Goal: Task Accomplishment & Management: Use online tool/utility

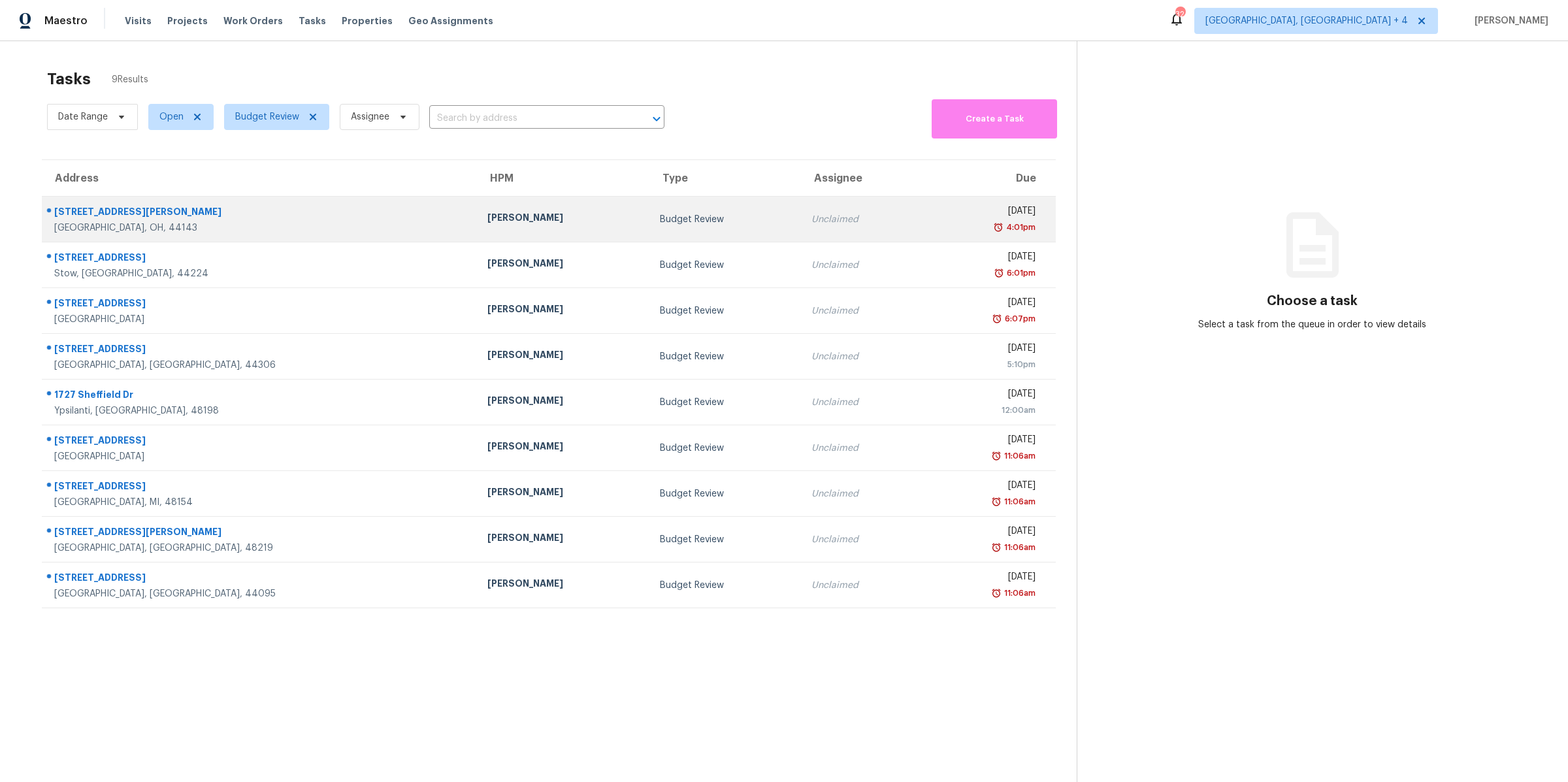
click at [921, 233] on td "Fri, Sep 26th 2025 4:01pm" at bounding box center [988, 219] width 134 height 46
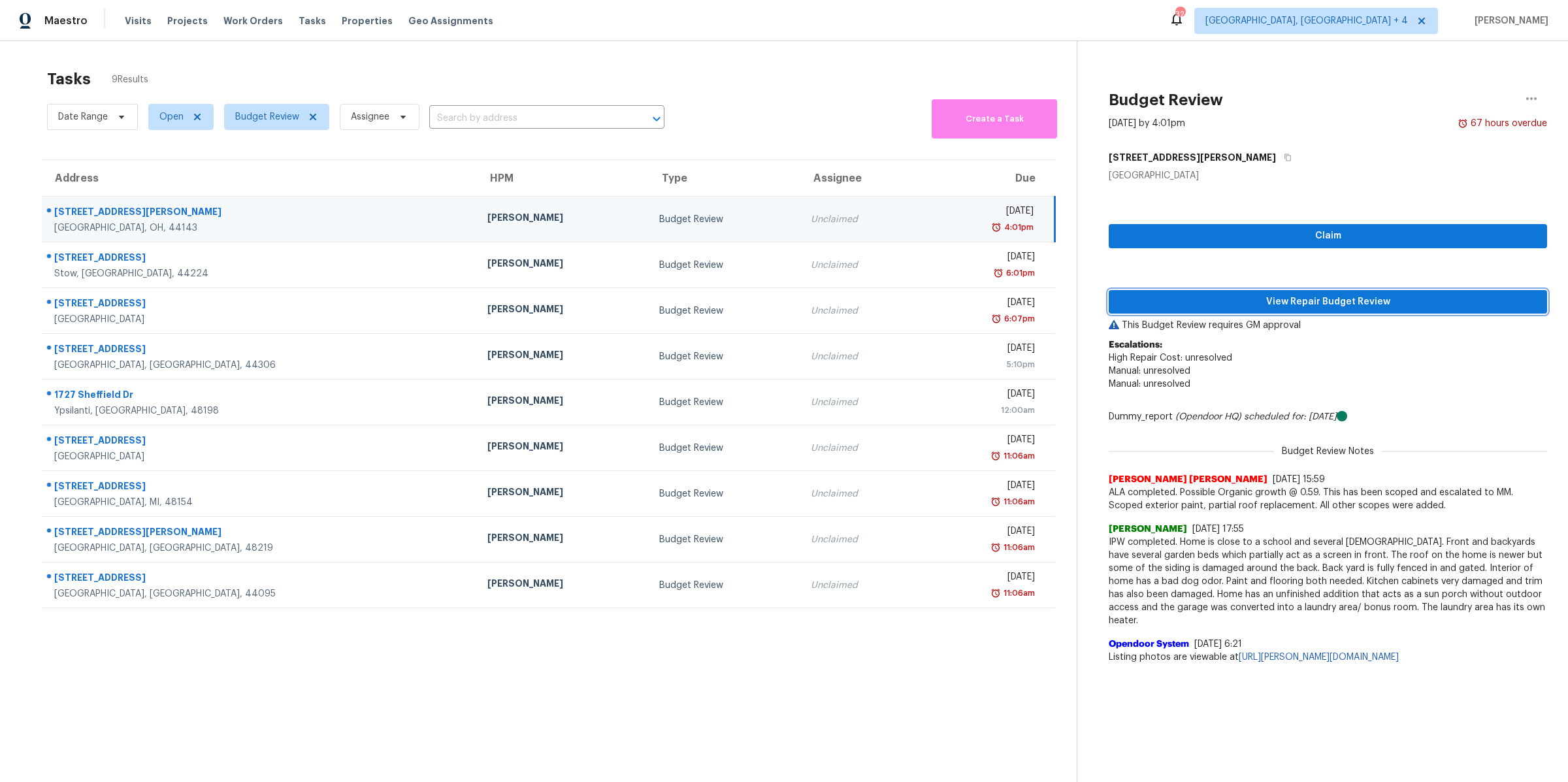
click at [1264, 303] on span "View Repair Budget Review" at bounding box center [1327, 302] width 417 height 16
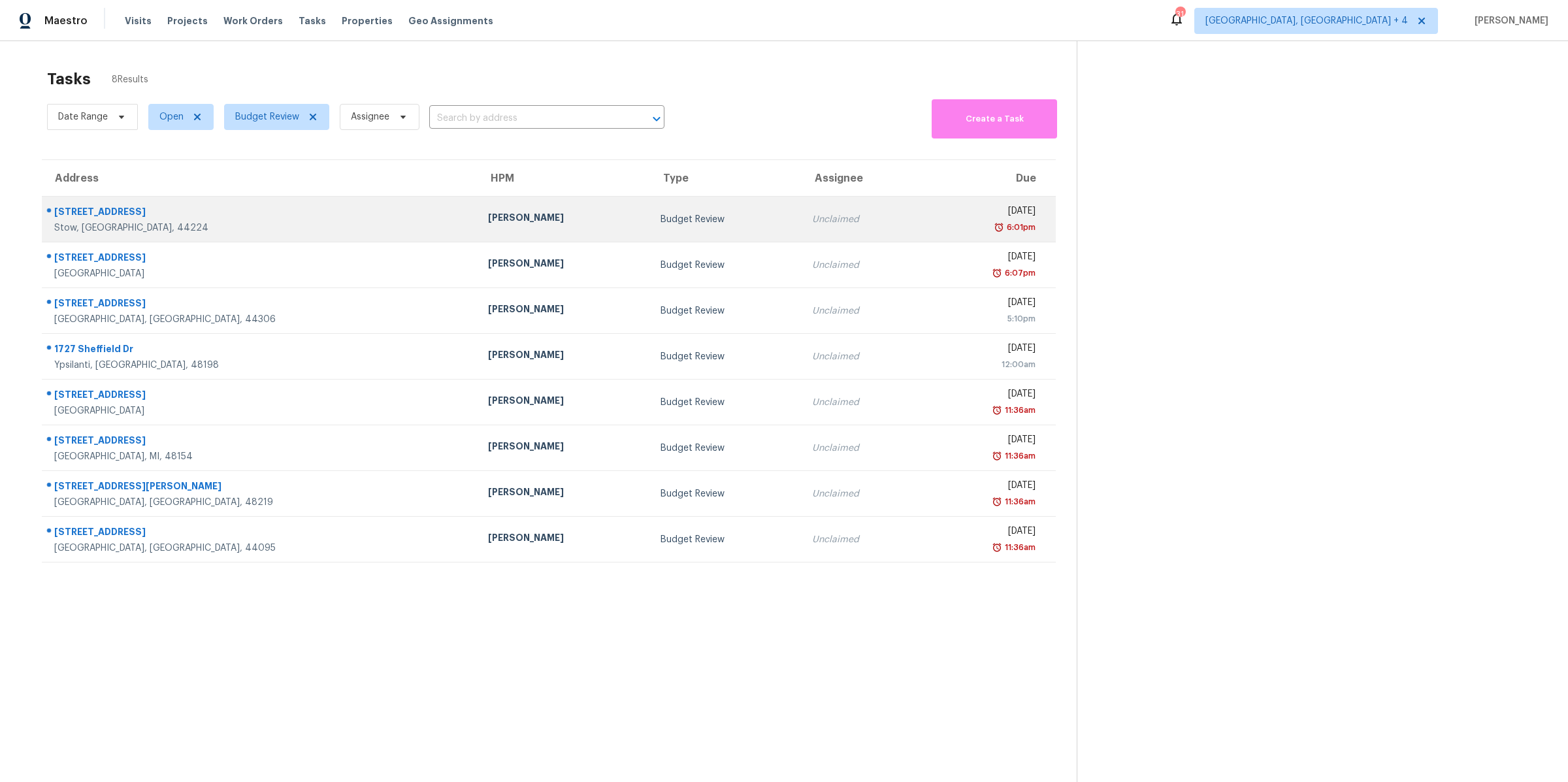
click at [923, 201] on td "Fri, Sep 26th 2025 6:01pm" at bounding box center [989, 219] width 132 height 46
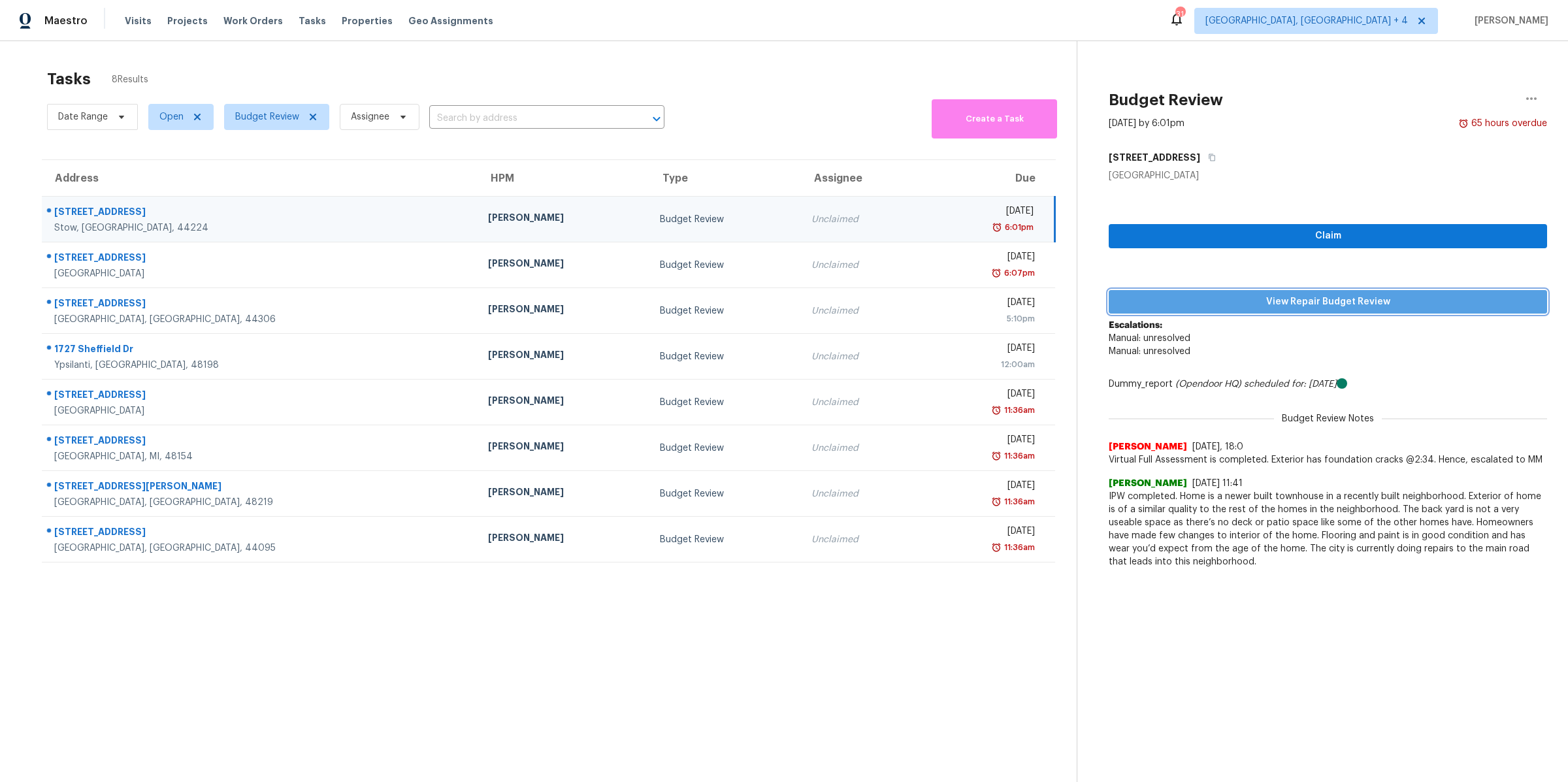
click at [1270, 297] on span "View Repair Budget Review" at bounding box center [1327, 302] width 417 height 16
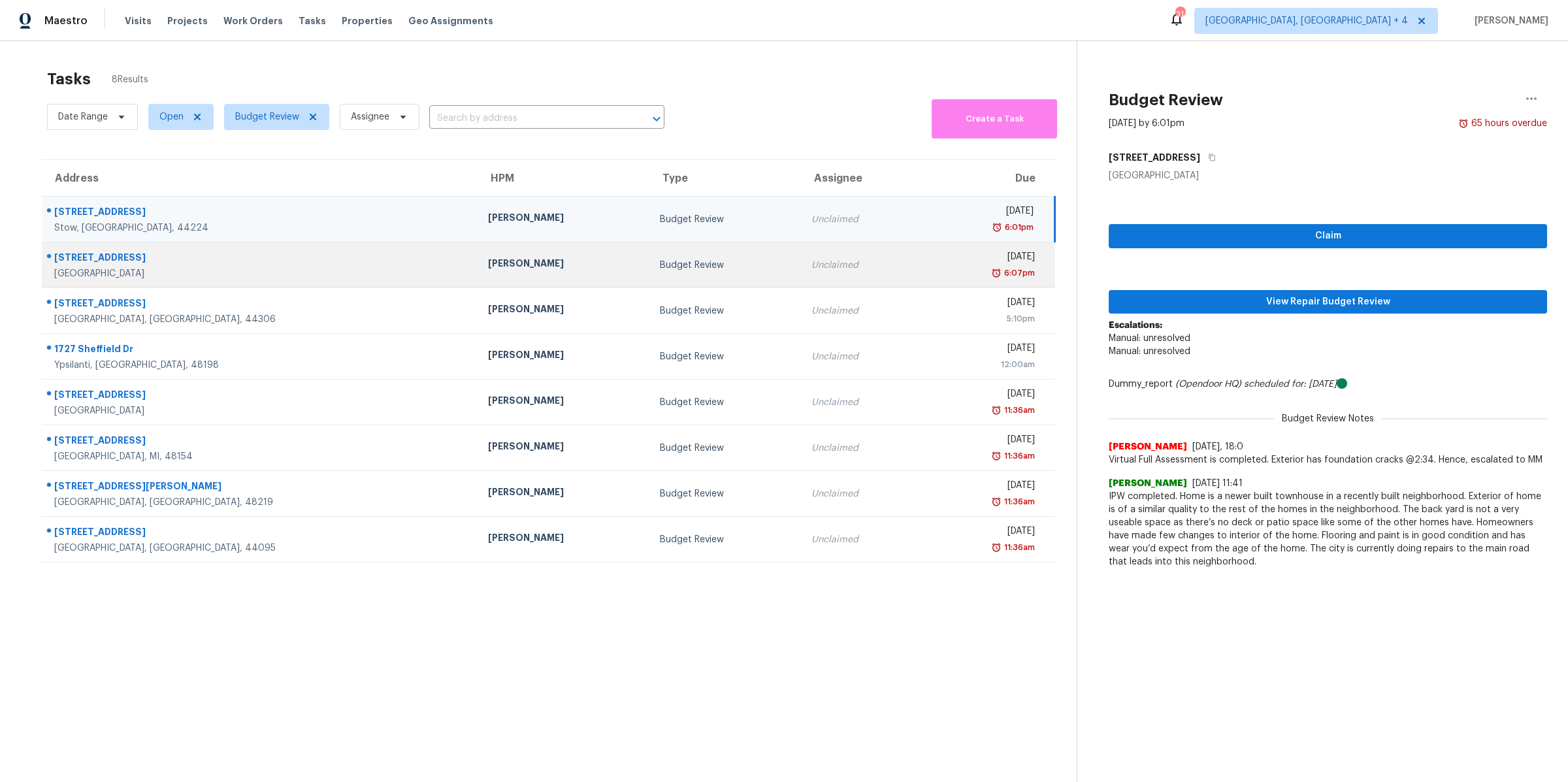
click at [932, 259] on div "[DATE]" at bounding box center [983, 258] width 102 height 16
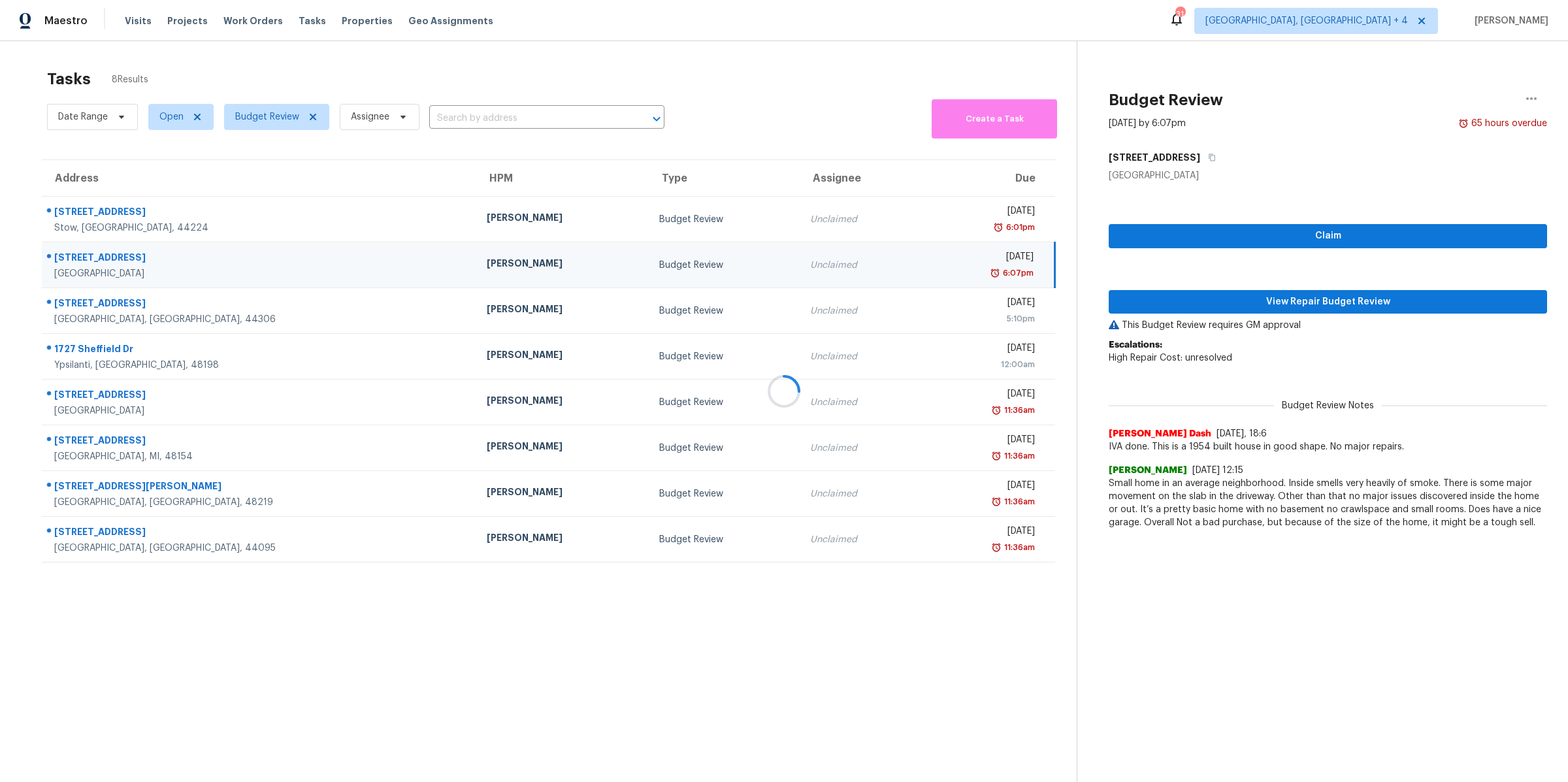
click at [1210, 308] on div at bounding box center [784, 391] width 1568 height 782
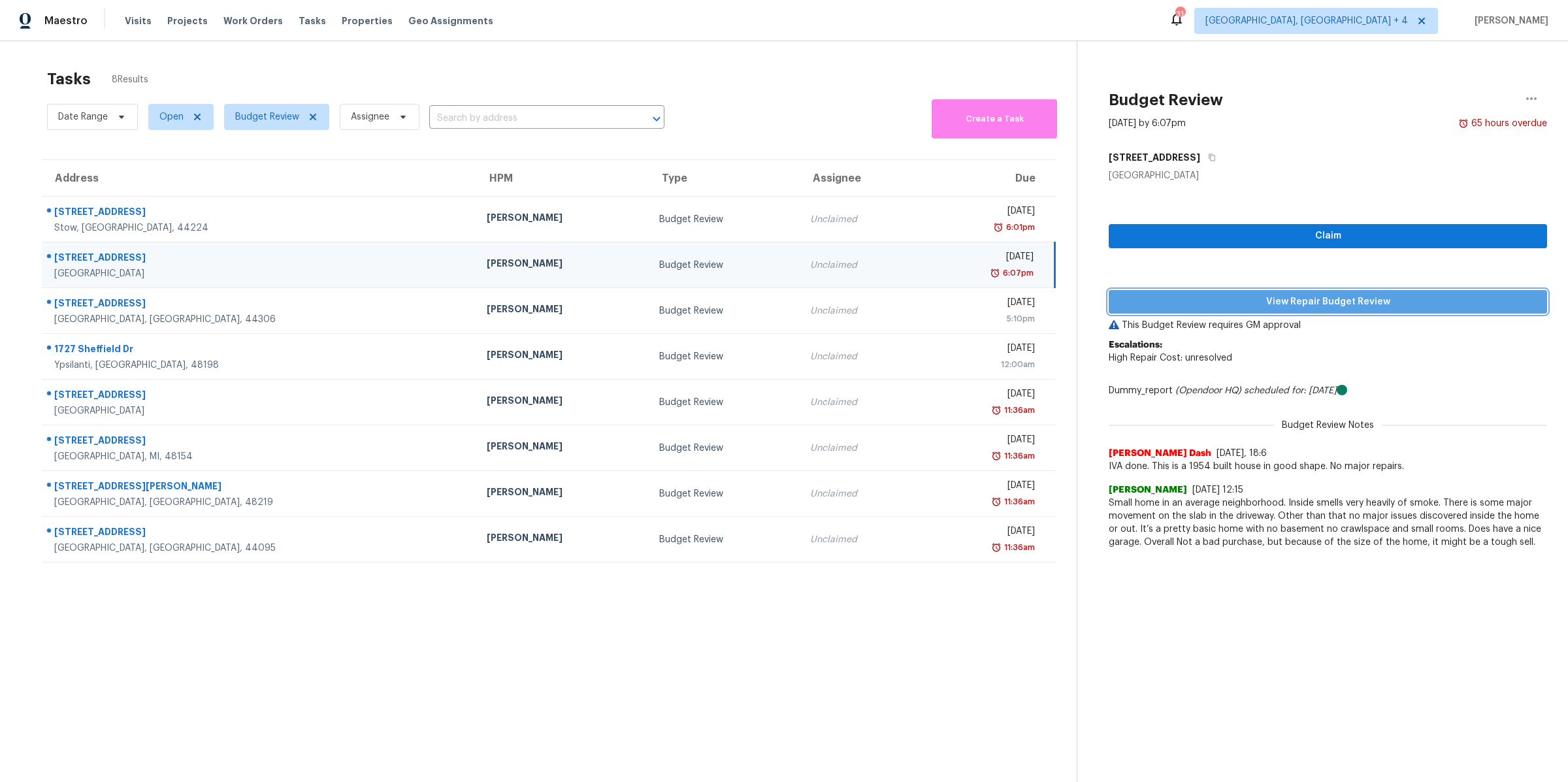
click at [1241, 307] on span "View Repair Budget Review" at bounding box center [1327, 302] width 417 height 16
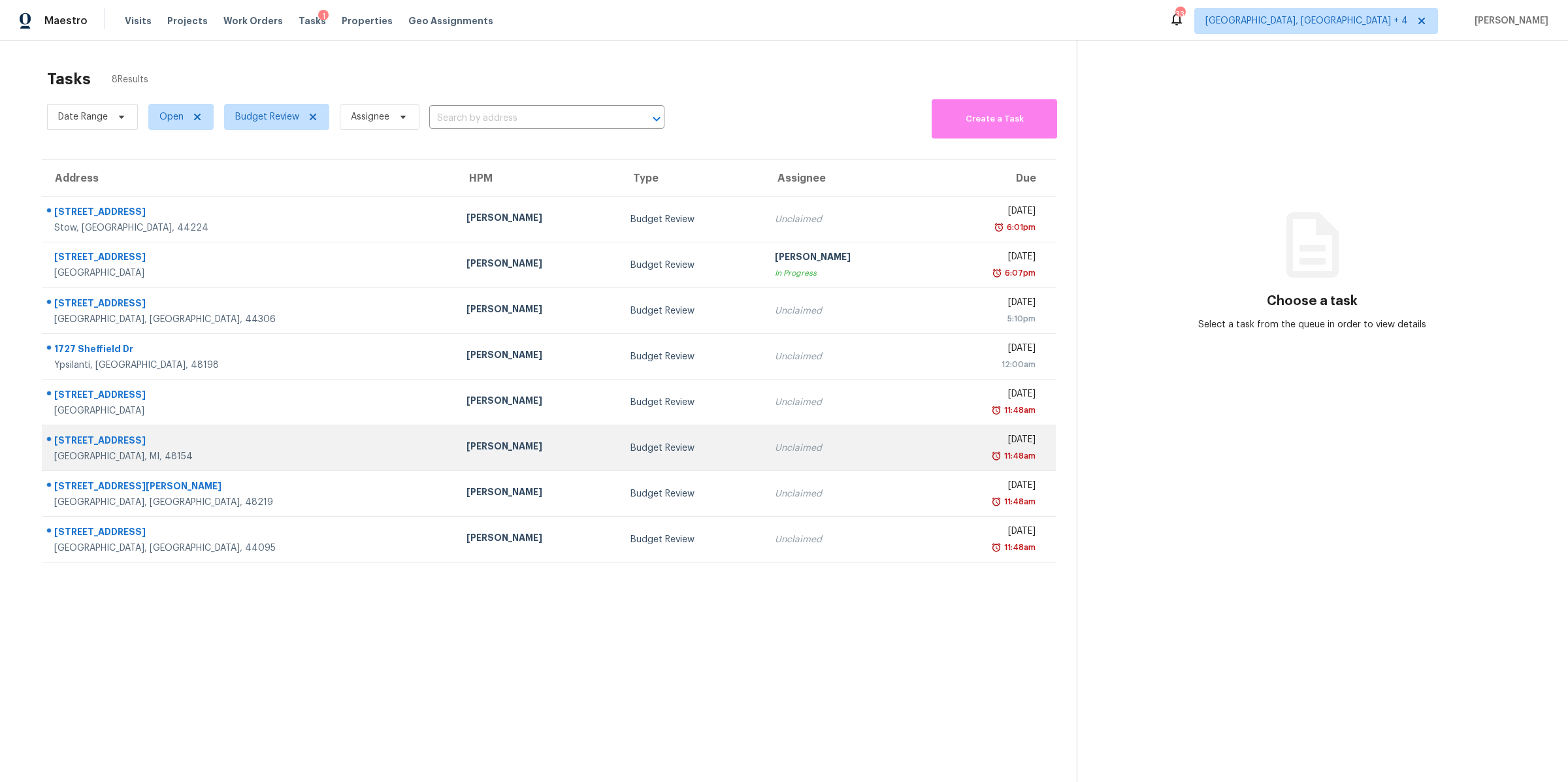
click at [939, 454] on div "11:48am" at bounding box center [987, 455] width 97 height 13
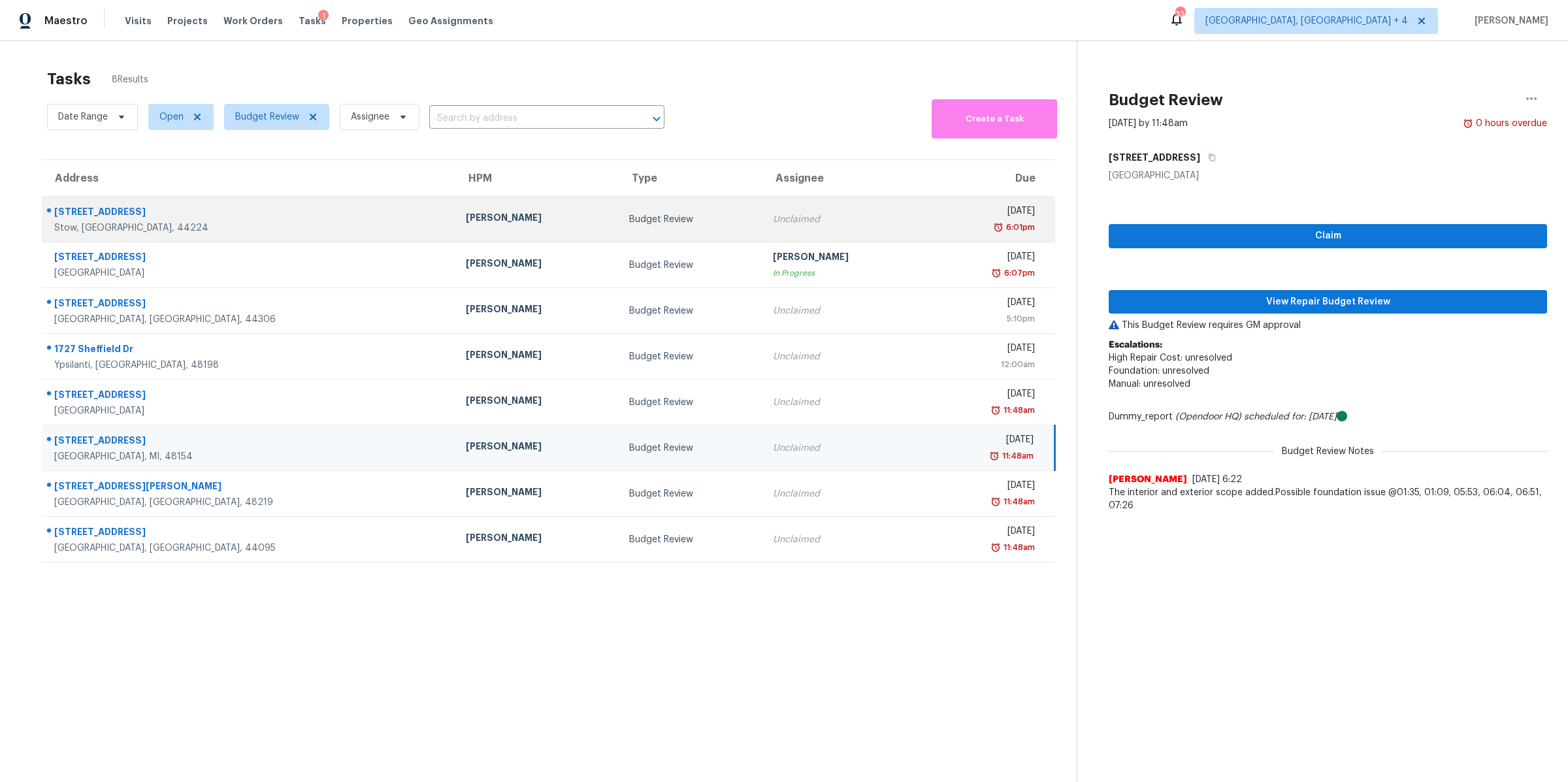
click at [792, 211] on td "Unclaimed" at bounding box center [844, 219] width 164 height 46
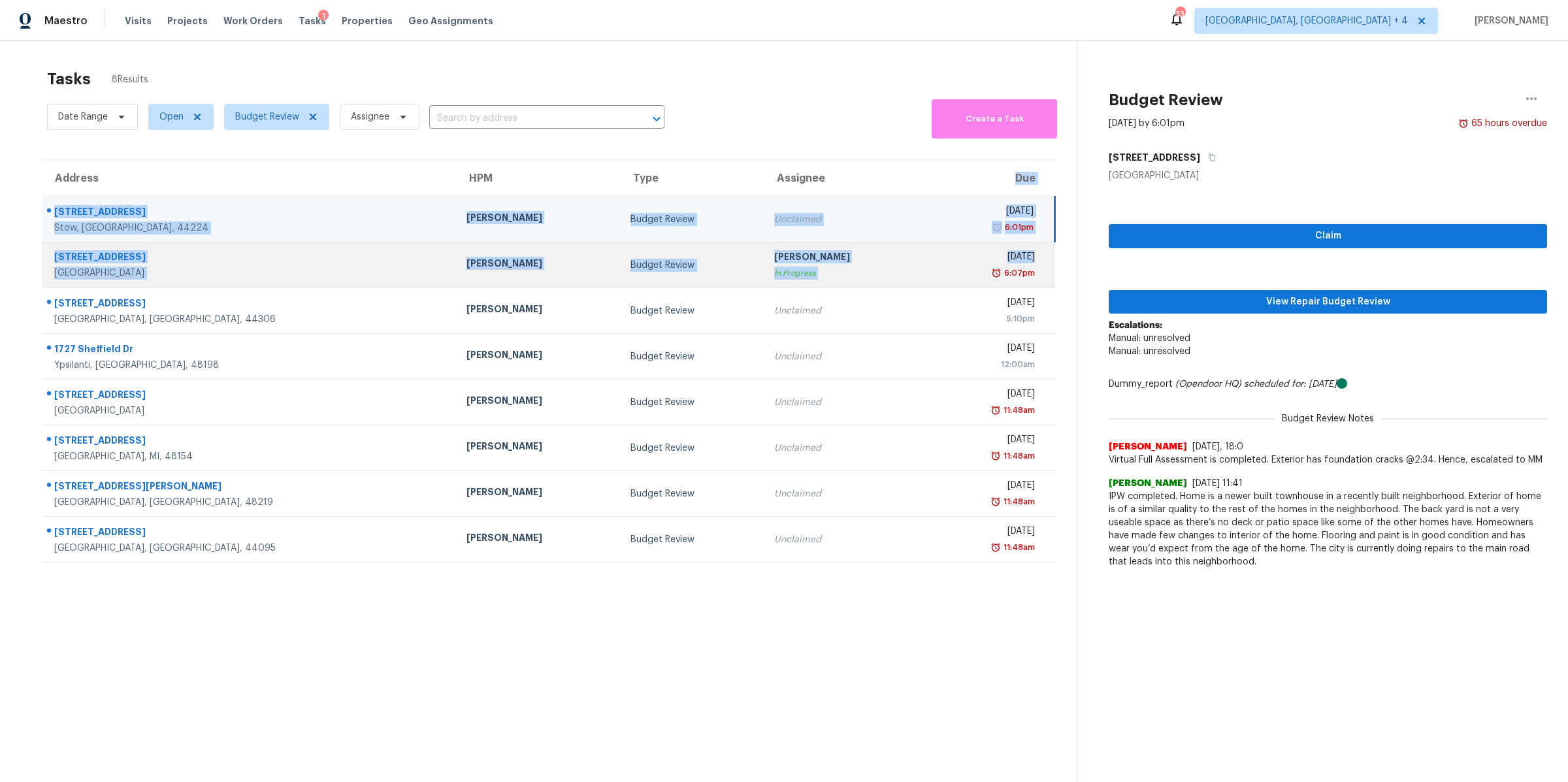
drag, startPoint x: 889, startPoint y: 160, endPoint x: 964, endPoint y: 273, distance: 135.6
click at [964, 273] on table "Address HPM Type Assignee Due 1528 Spruce Hill Dr Stow, OH, 44224 Marissa Casia…" at bounding box center [549, 362] width 1014 height 403
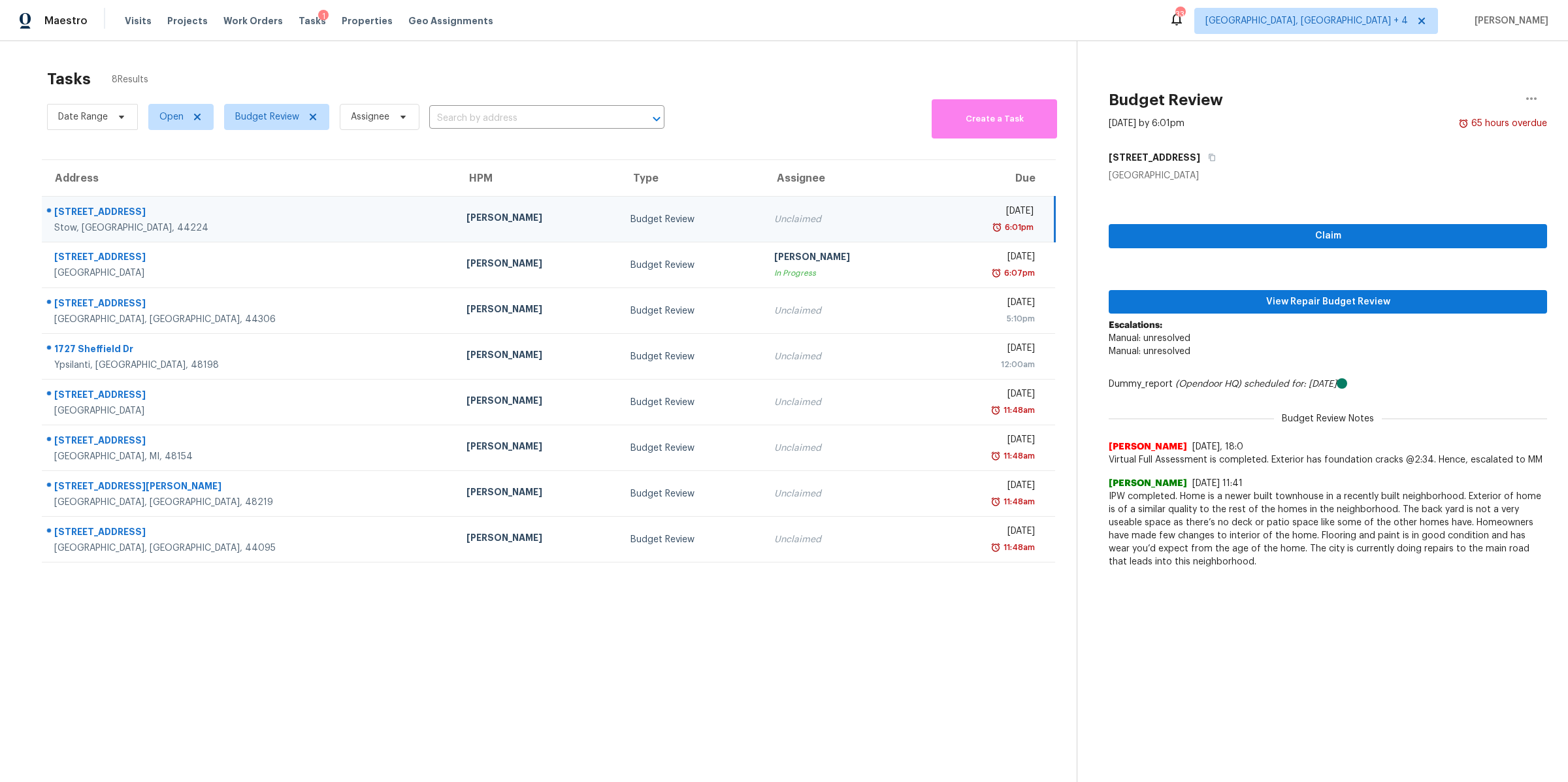
click at [600, 689] on section "Tasks 8 Results Date Range Open Budget Review Assignee ​ Create a Task Address …" at bounding box center [549, 442] width 1055 height 761
drag, startPoint x: 513, startPoint y: 585, endPoint x: 709, endPoint y: 691, distance: 222.8
click at [716, 672] on section "Tasks 8 Results Date Range Open Budget Review Assignee ​ Create a Task Address …" at bounding box center [549, 442] width 1055 height 761
click at [709, 691] on section "Tasks 8 Results Date Range Open Budget Review Assignee ​ Create a Task Address …" at bounding box center [549, 442] width 1055 height 761
drag, startPoint x: 709, startPoint y: 691, endPoint x: 766, endPoint y: 618, distance: 92.6
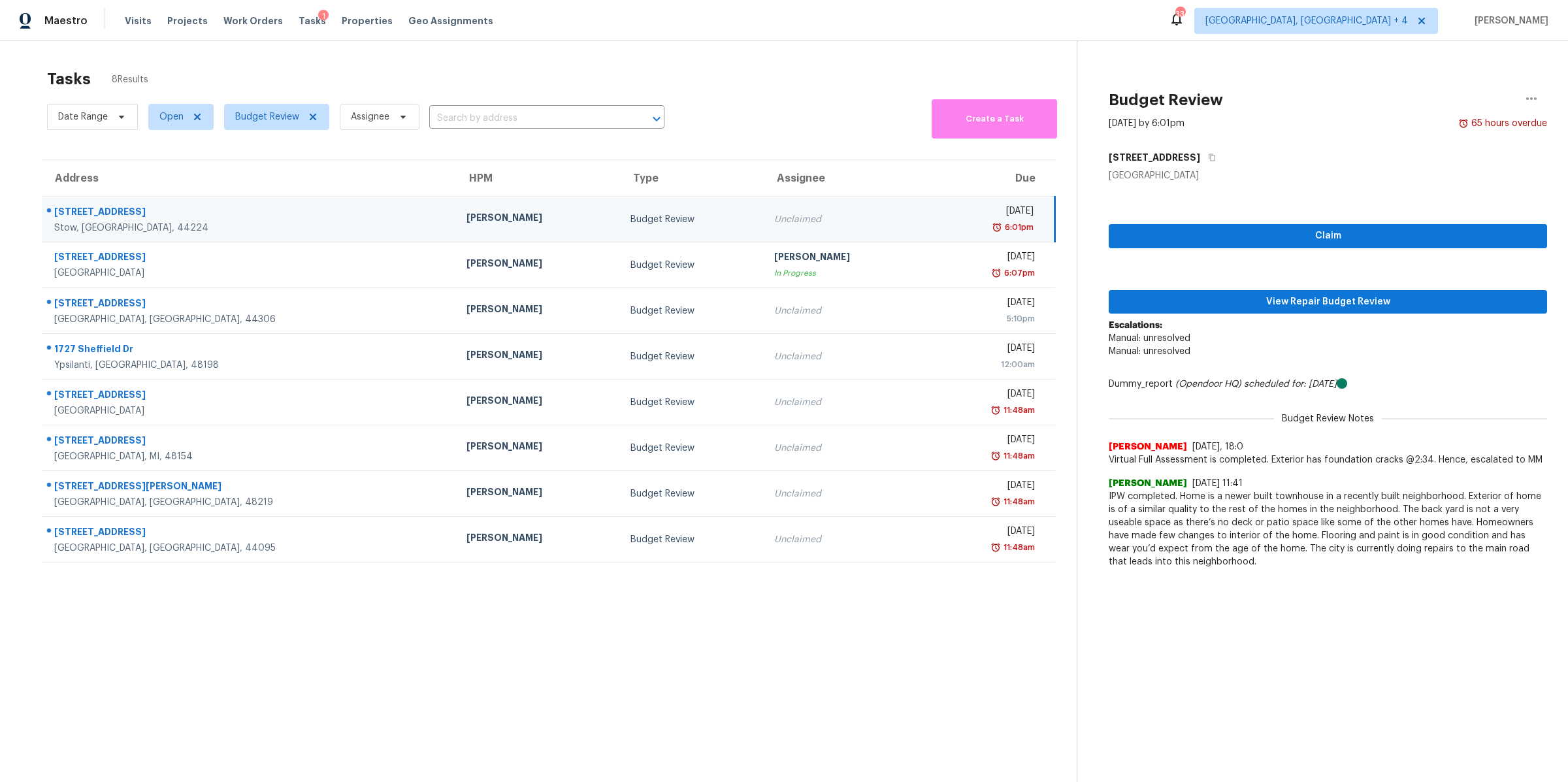
click at [766, 617] on section "Tasks 8 Results Date Range Open Budget Review Assignee ​ Create a Task Address …" at bounding box center [549, 442] width 1055 height 761
click at [766, 618] on section "Tasks 8 Results Date Range Open Budget Review Assignee ​ Create a Task Address …" at bounding box center [549, 442] width 1055 height 761
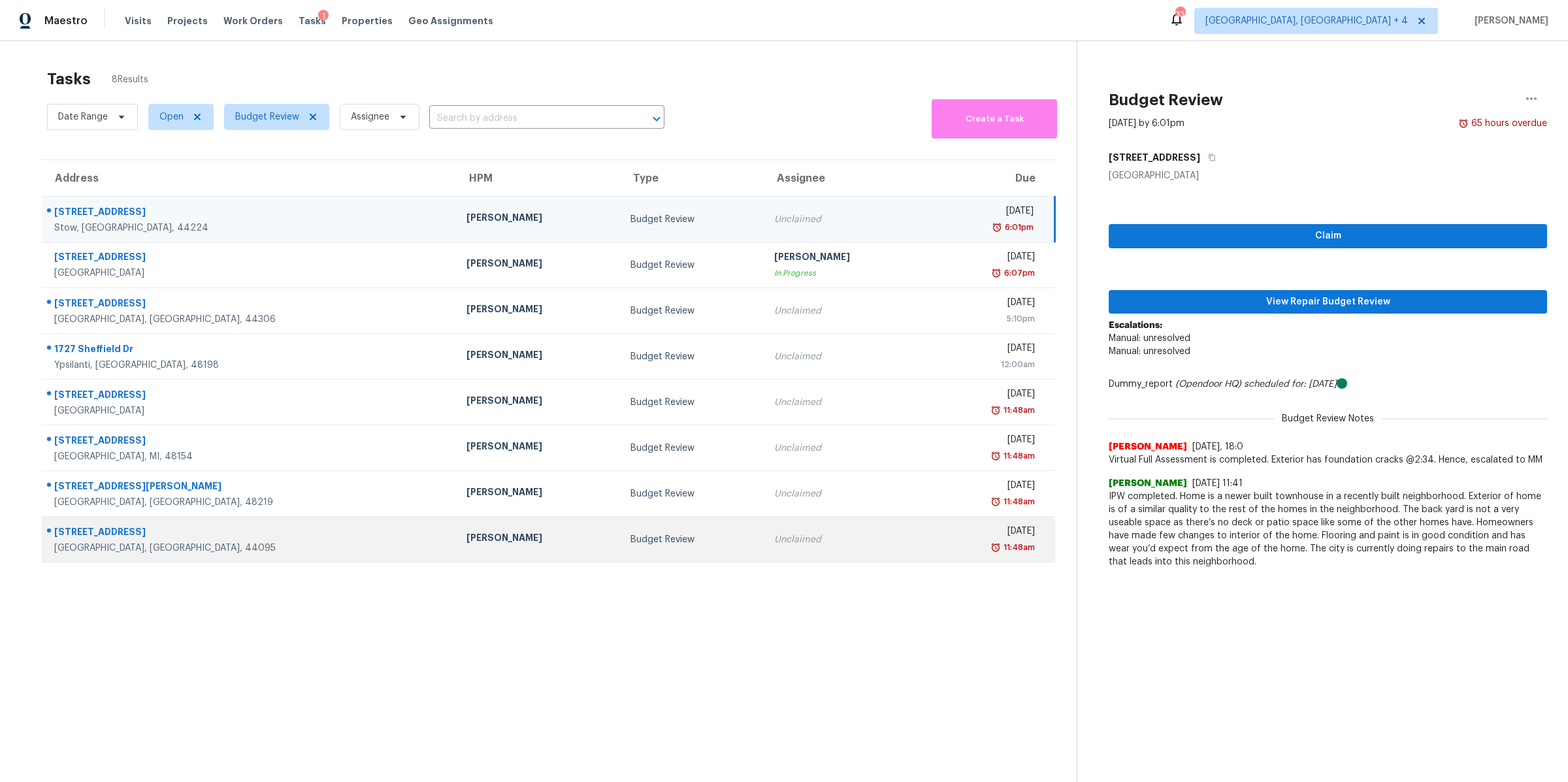
click at [927, 538] on td "Mon, Sep 29th 2025 11:48am" at bounding box center [991, 539] width 127 height 46
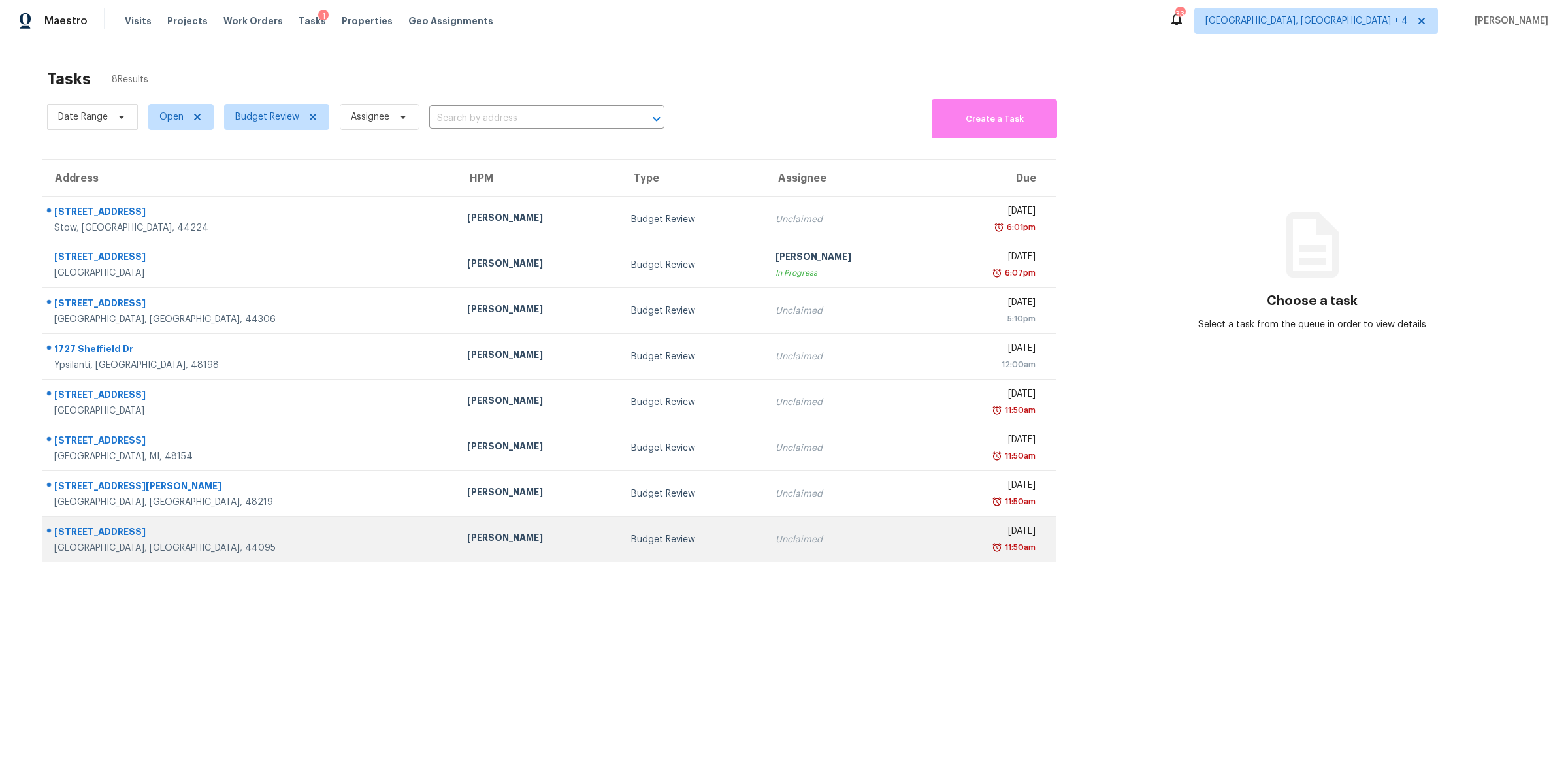
click at [631, 544] on div "Budget Review" at bounding box center [693, 538] width 123 height 13
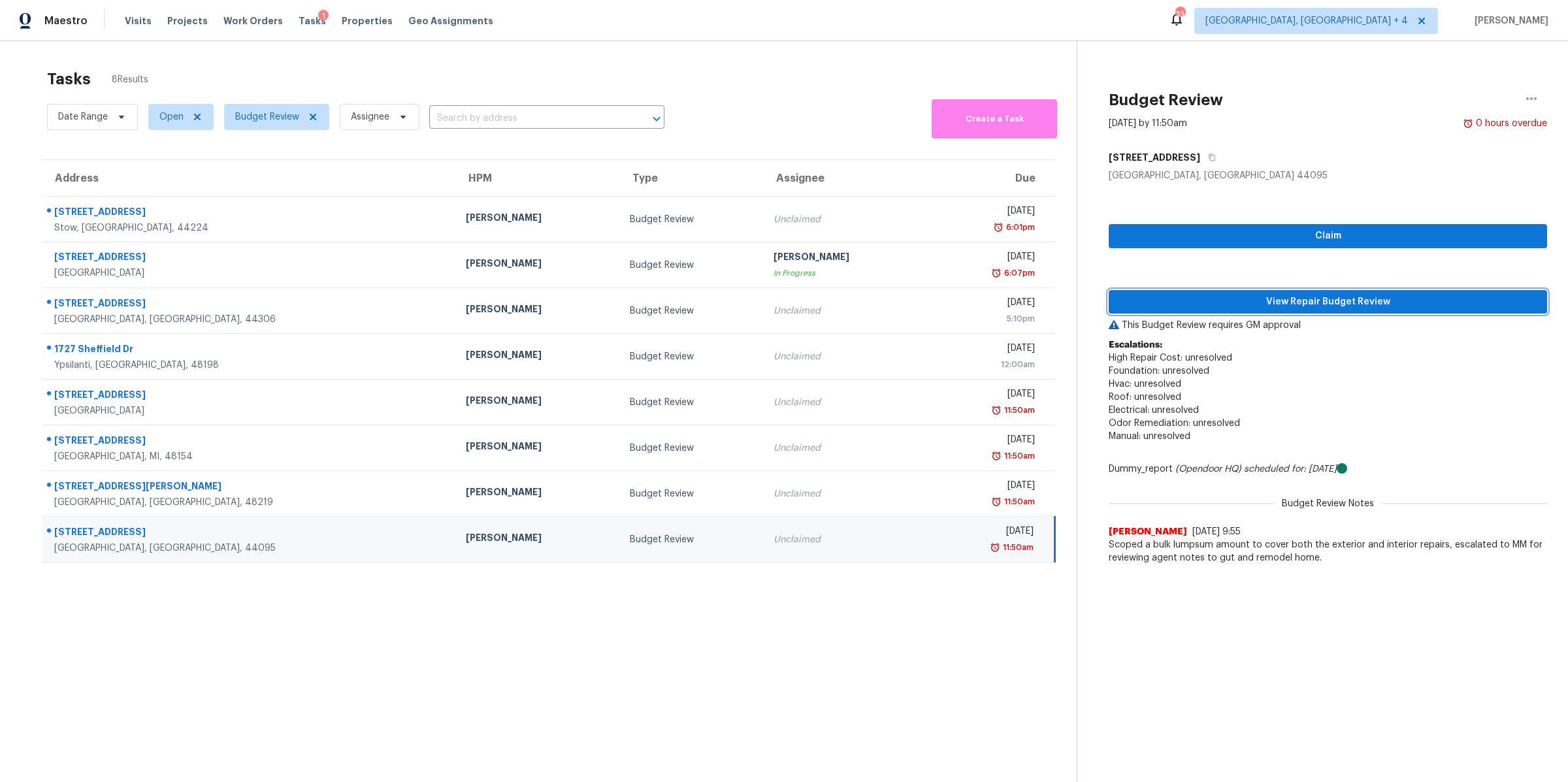
click at [1248, 297] on span "View Repair Budget Review" at bounding box center [1327, 302] width 417 height 16
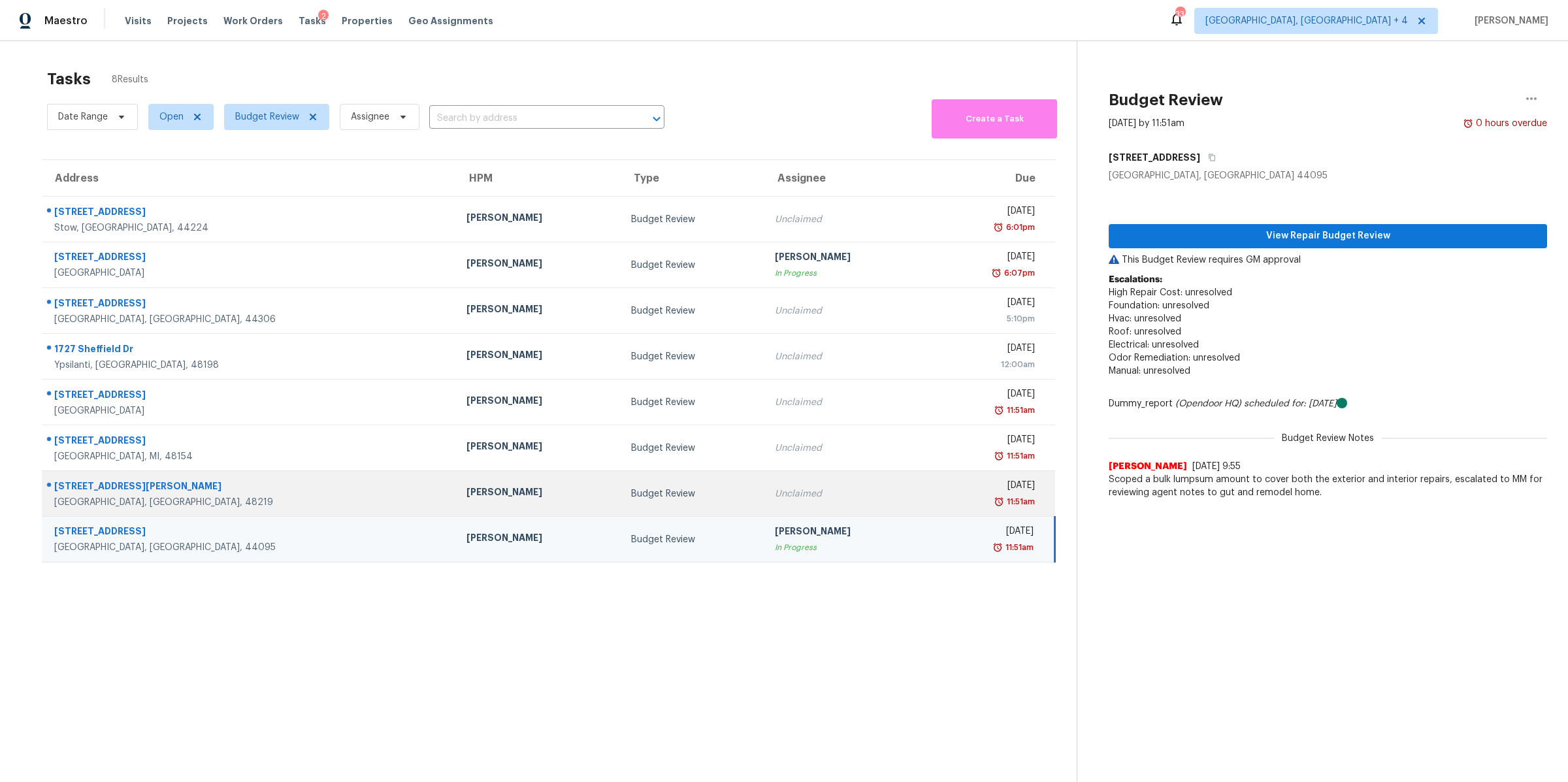
click at [620, 484] on td "Budget Review" at bounding box center [692, 494] width 144 height 46
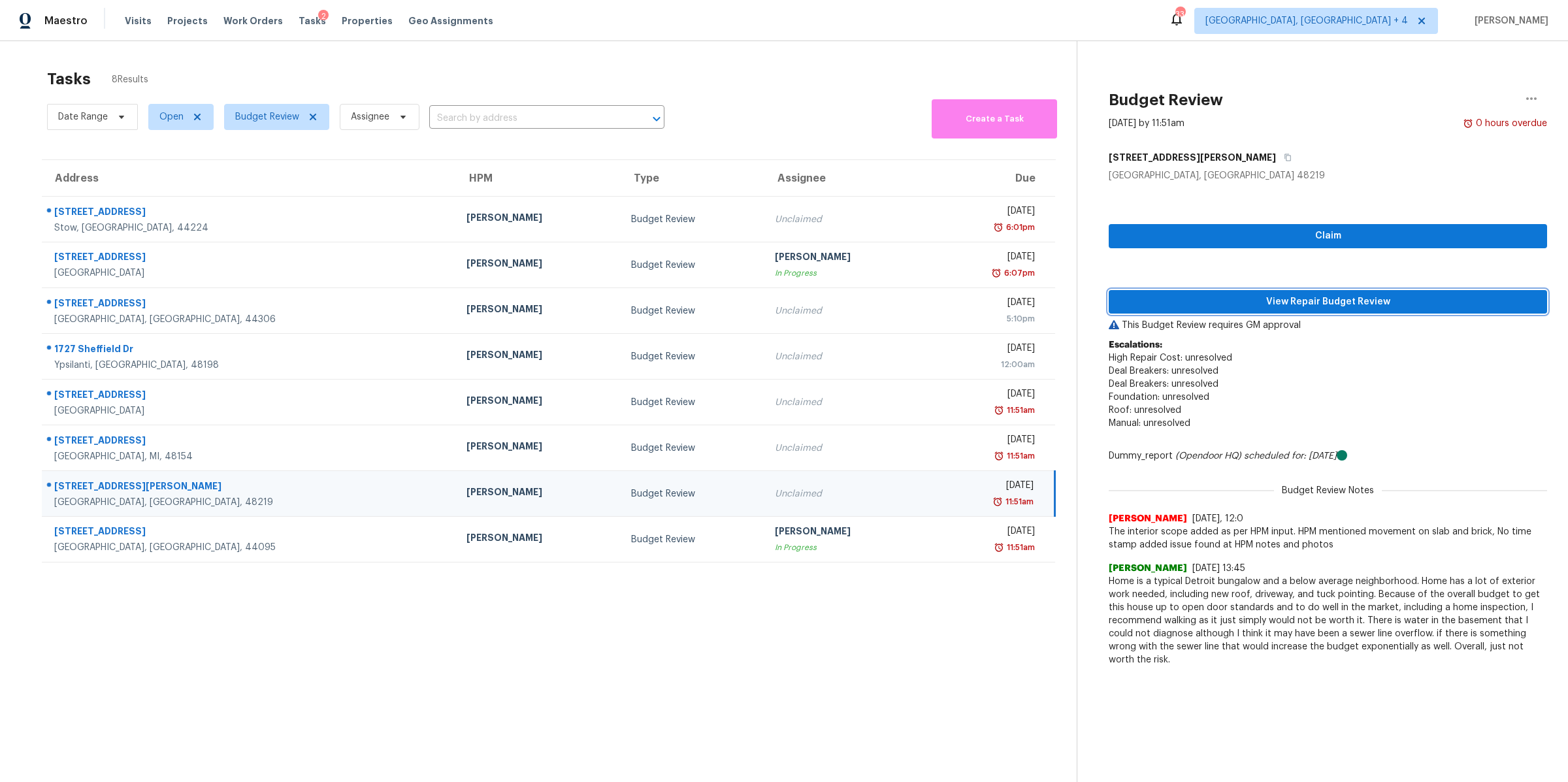
click at [1232, 303] on span "View Repair Budget Review" at bounding box center [1327, 302] width 417 height 16
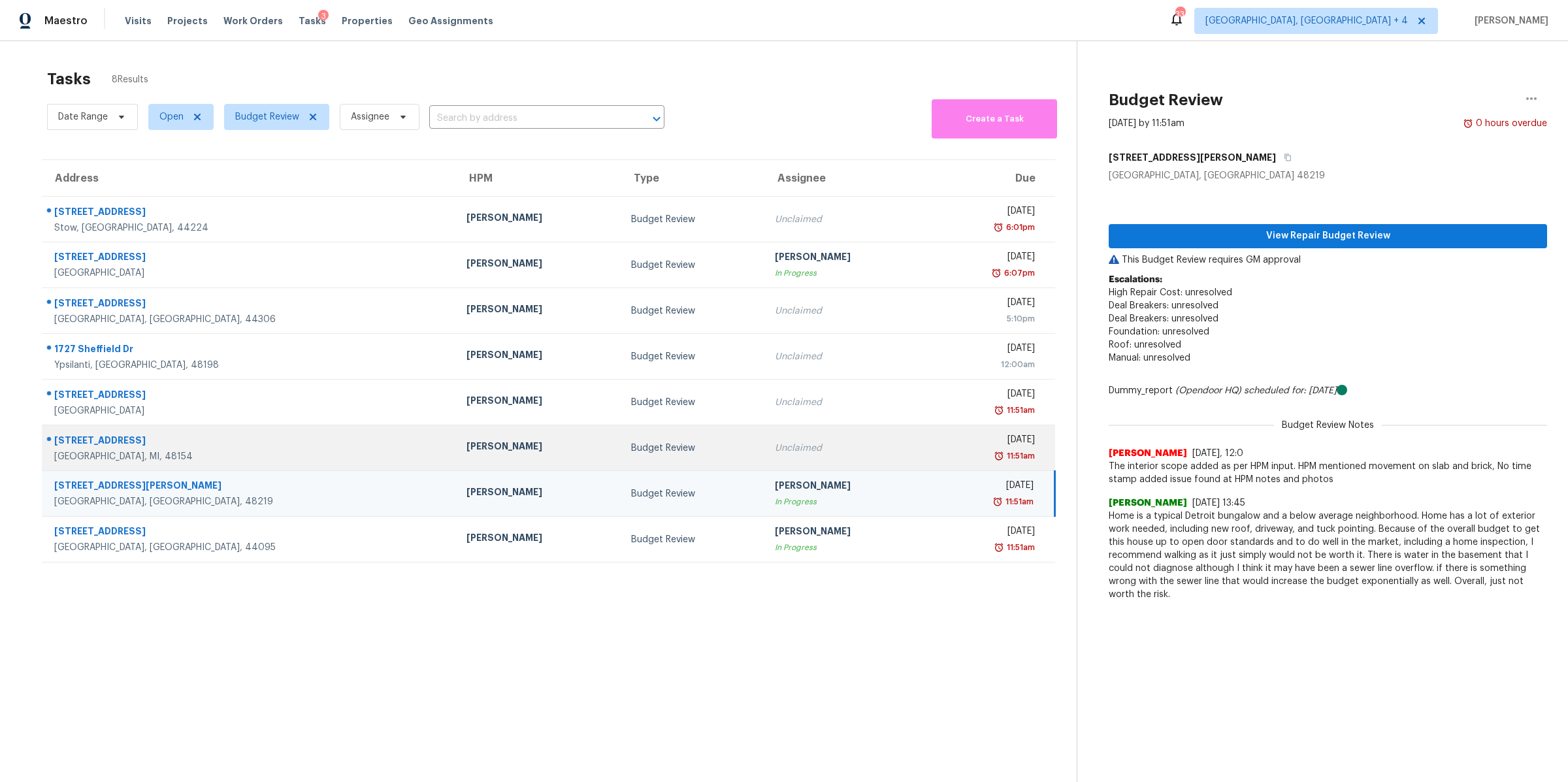
click at [800, 447] on div "Unclaimed" at bounding box center [846, 447] width 143 height 13
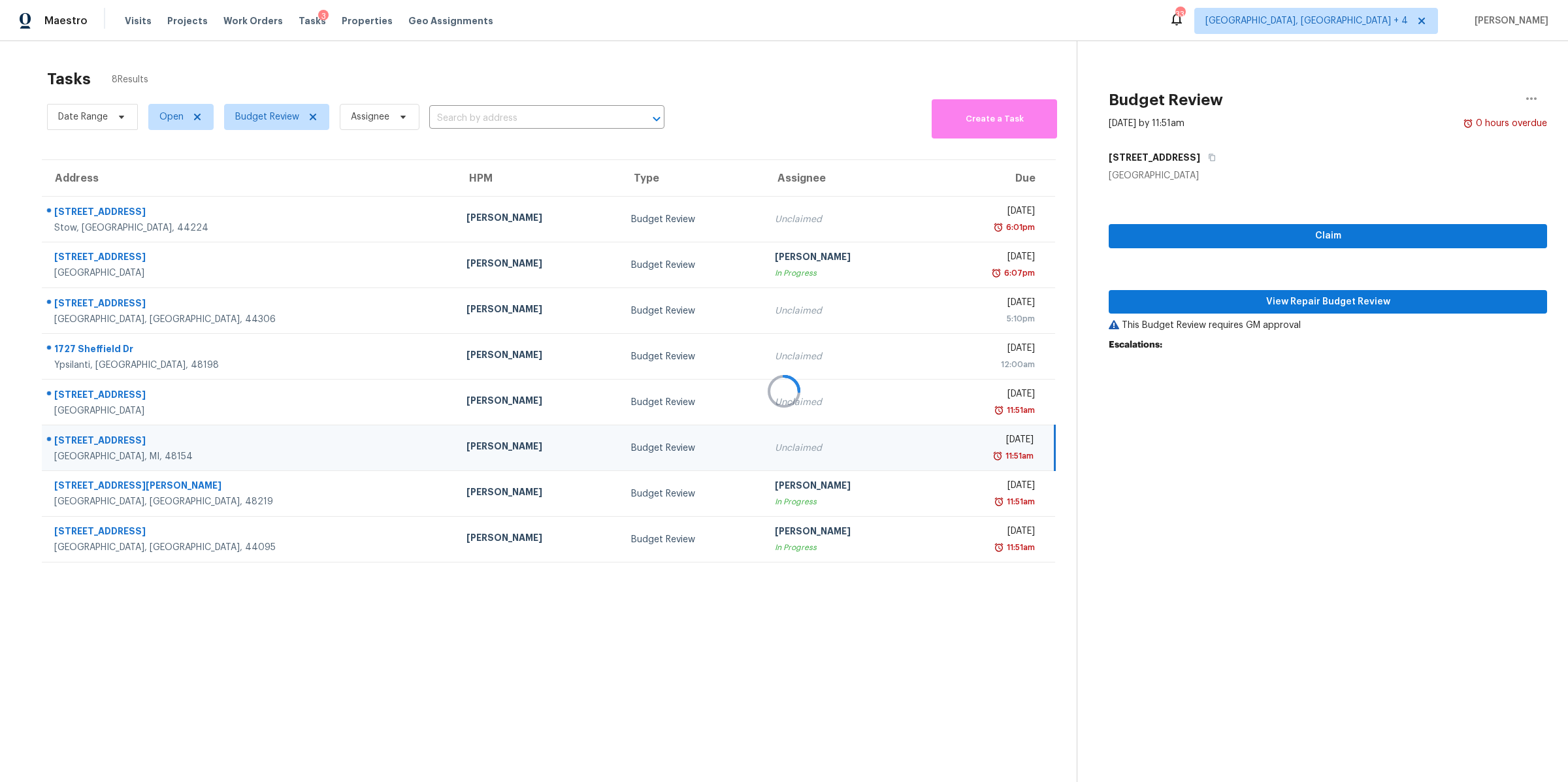
click at [1187, 297] on div at bounding box center [784, 391] width 1568 height 782
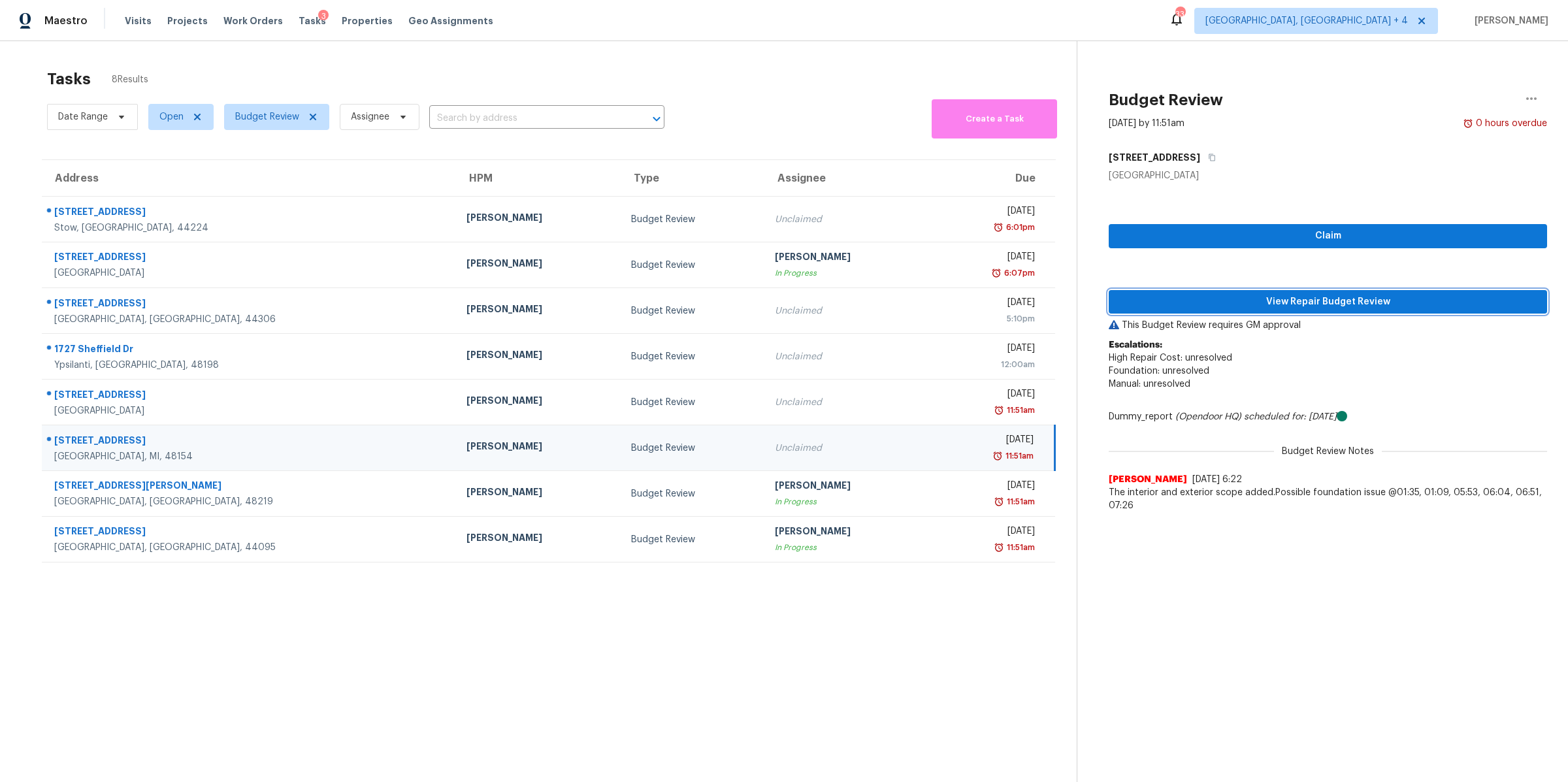
click at [1185, 308] on span "View Repair Budget Review" at bounding box center [1327, 302] width 417 height 16
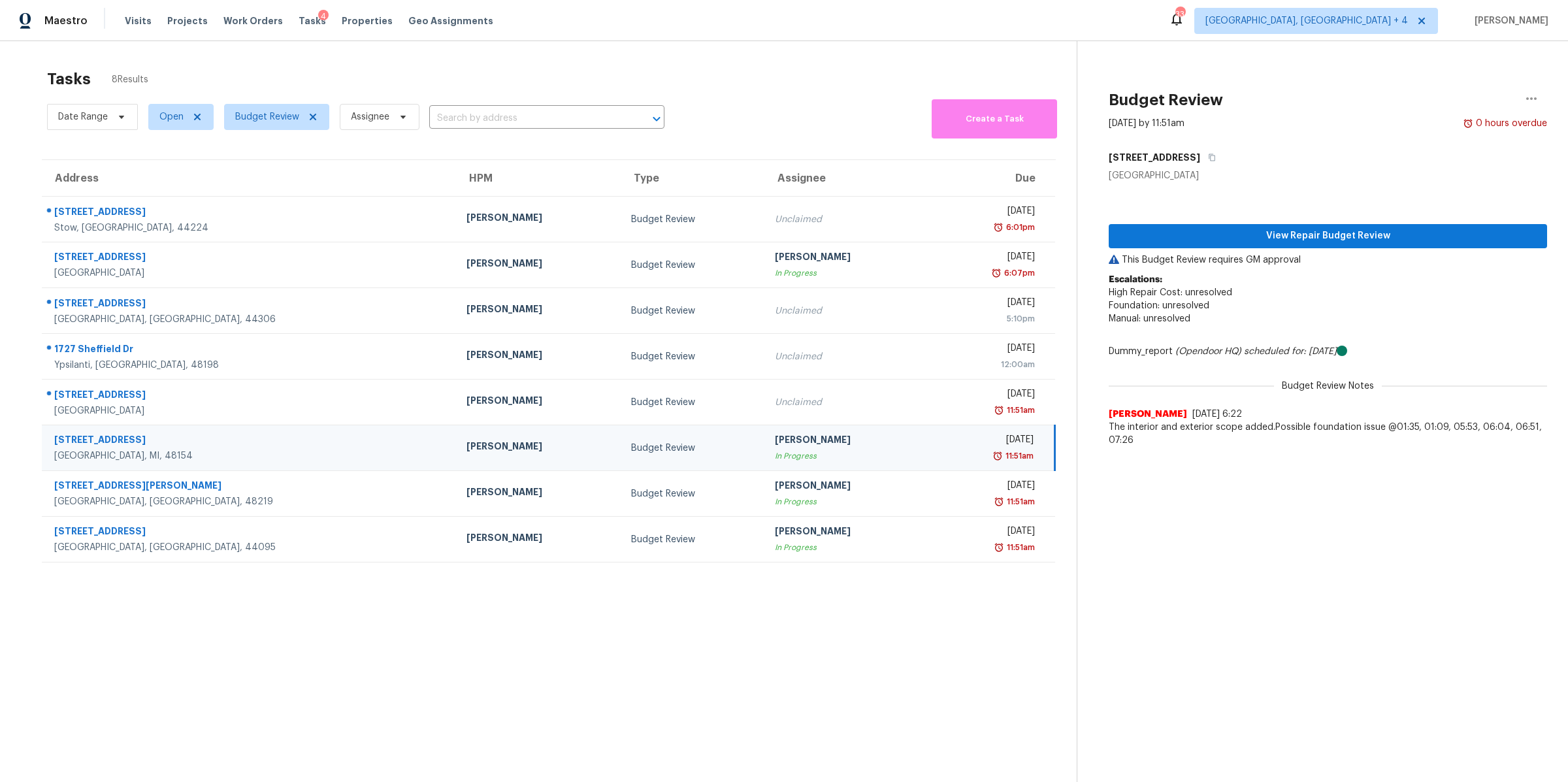
click at [756, 88] on div "Tasks 8 Results" at bounding box center [561, 79] width 1029 height 34
